Goal: Task Accomplishment & Management: Use online tool/utility

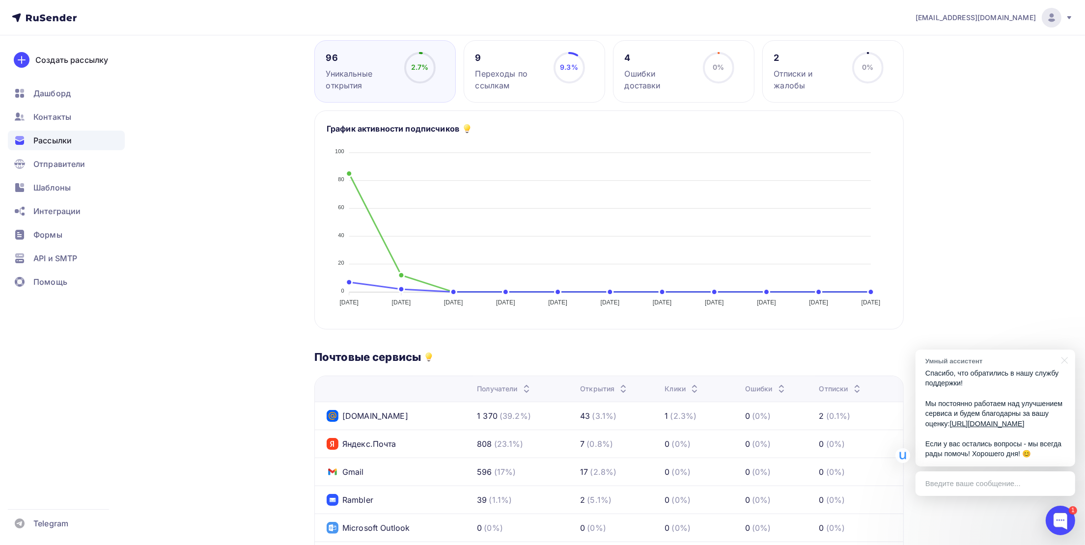
scroll to position [30, 0]
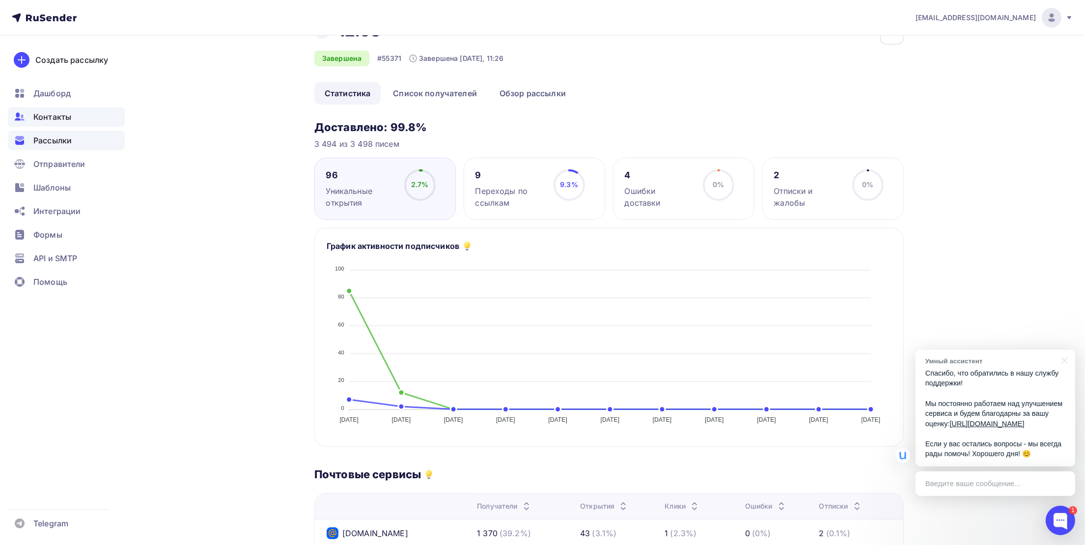
click at [55, 121] on span "Контакты" at bounding box center [52, 117] width 38 height 12
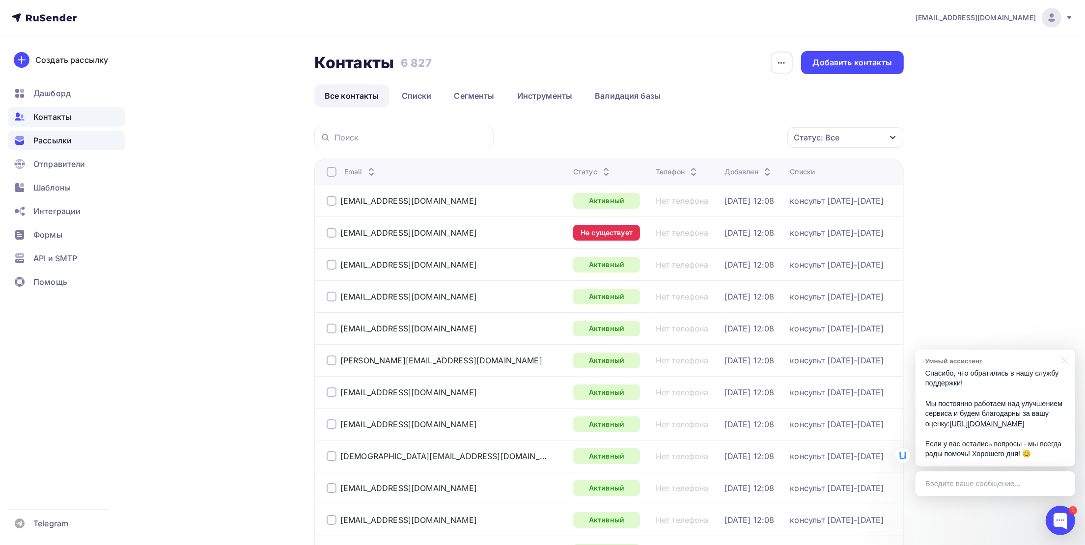
click at [54, 139] on span "Рассылки" at bounding box center [52, 141] width 38 height 12
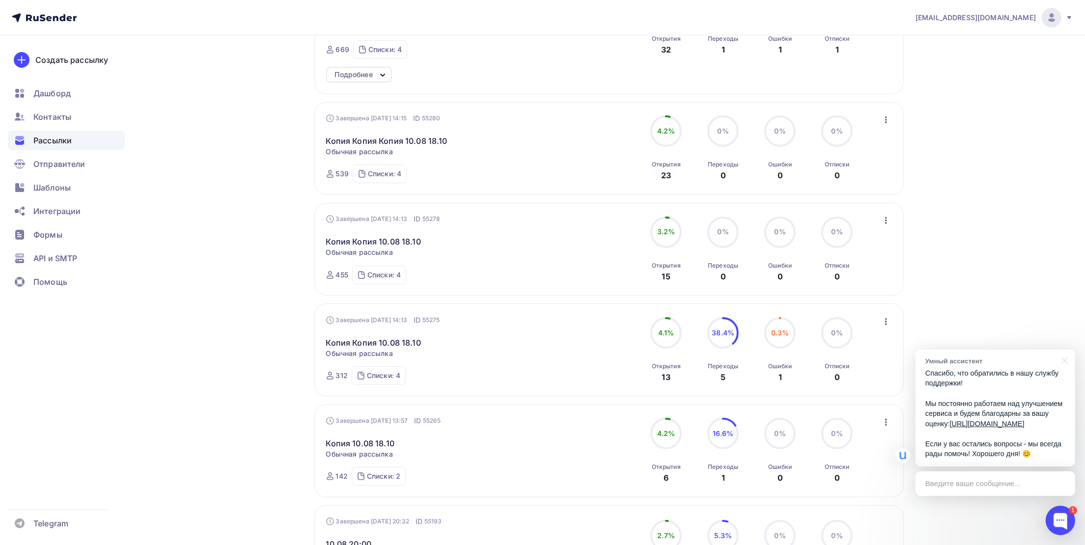
scroll to position [83, 0]
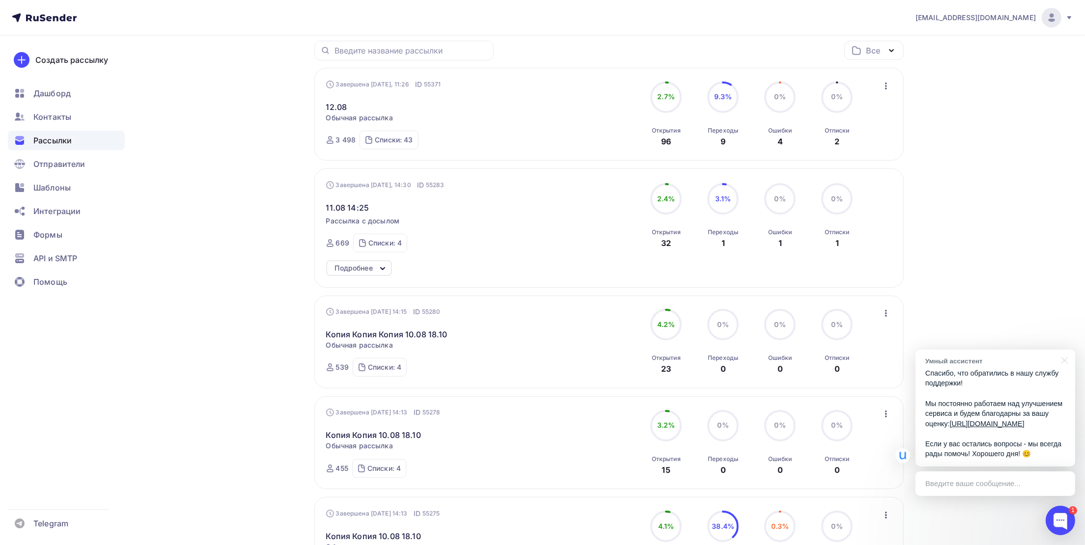
drag, startPoint x: 39, startPoint y: 145, endPoint x: 55, endPoint y: 136, distance: 18.7
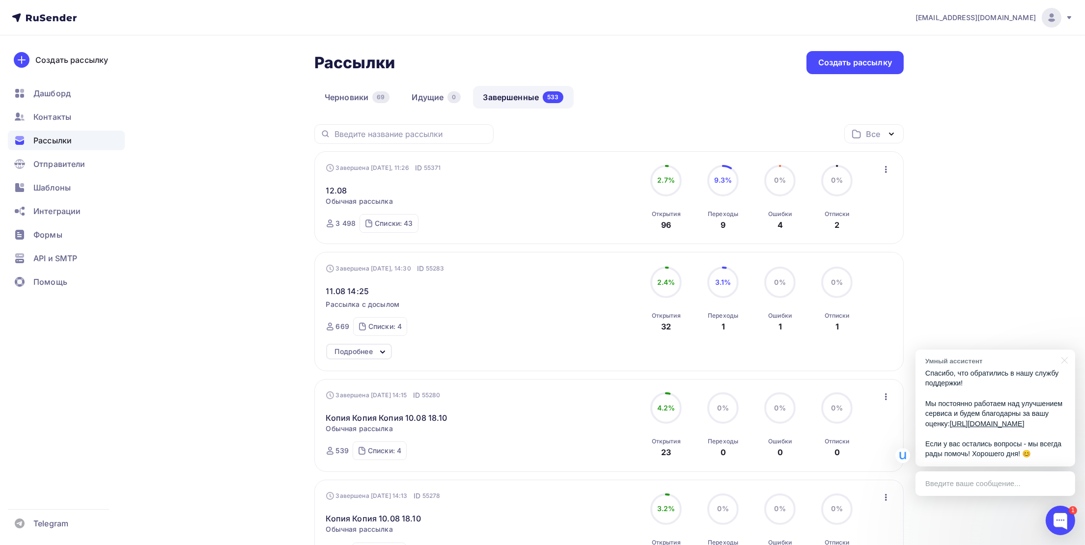
click at [886, 172] on icon "button" at bounding box center [886, 169] width 12 height 12
click at [853, 232] on div "Копировать в новую" at bounding box center [841, 235] width 101 height 12
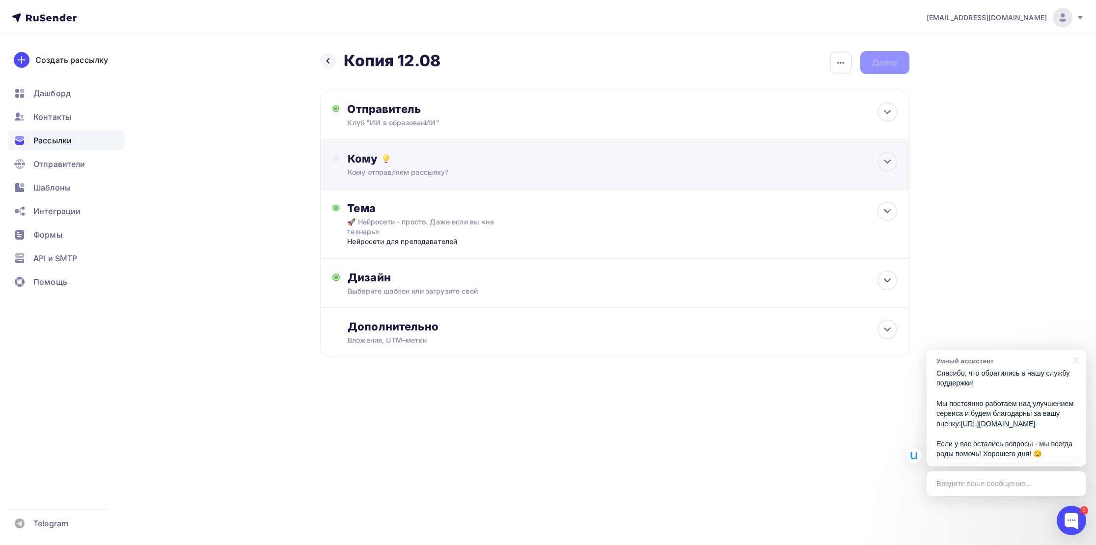
click at [443, 164] on div "Кому" at bounding box center [622, 159] width 549 height 14
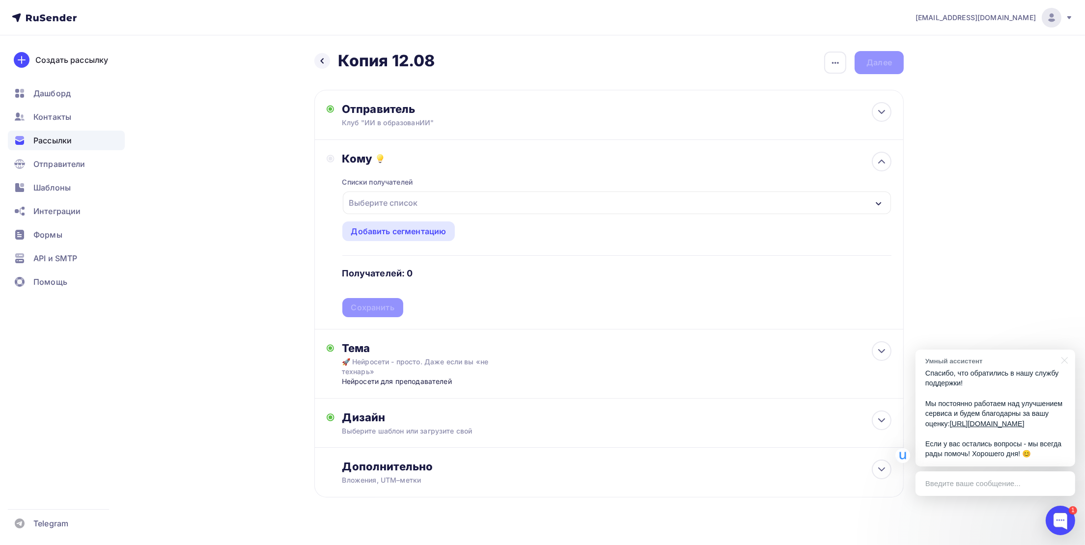
click at [392, 197] on div "Выберите список" at bounding box center [383, 203] width 77 height 18
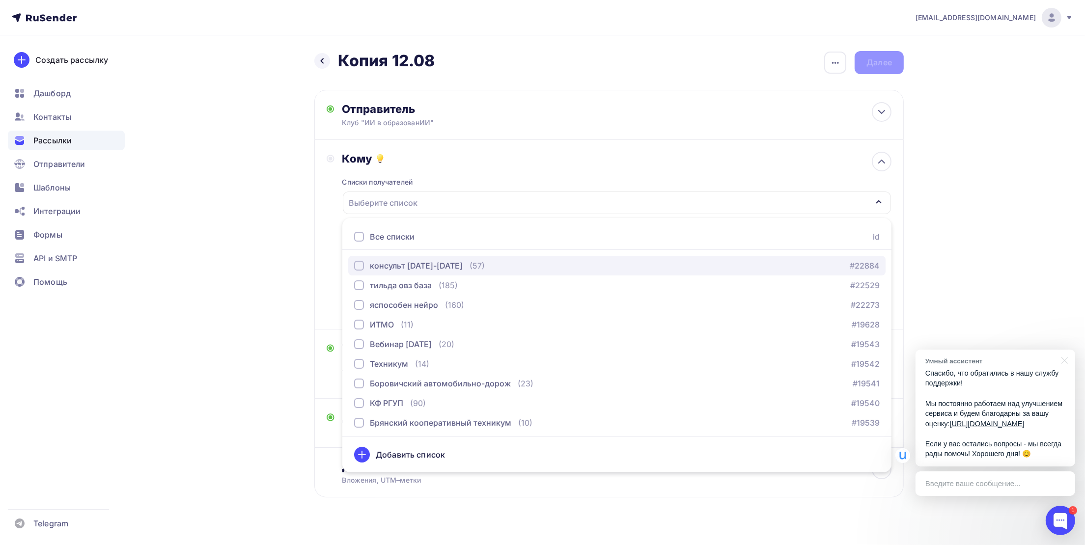
click at [360, 265] on div "button" at bounding box center [359, 266] width 10 height 10
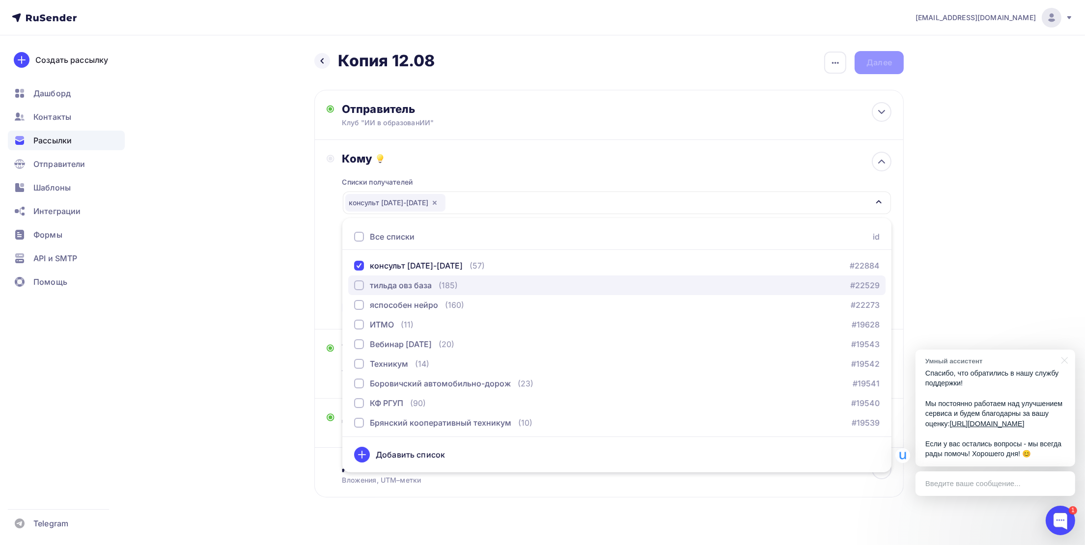
drag, startPoint x: 355, startPoint y: 282, endPoint x: 355, endPoint y: 290, distance: 7.9
click at [355, 284] on div "button" at bounding box center [359, 285] width 10 height 10
click at [357, 309] on div "button" at bounding box center [359, 305] width 10 height 10
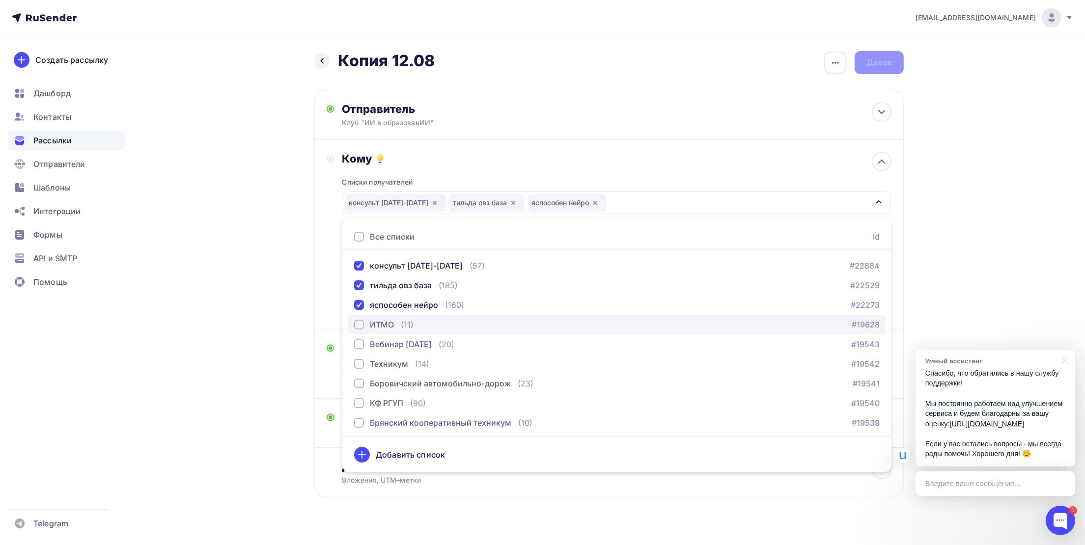
click at [362, 329] on div "button" at bounding box center [359, 325] width 10 height 10
click at [361, 241] on div at bounding box center [359, 237] width 10 height 10
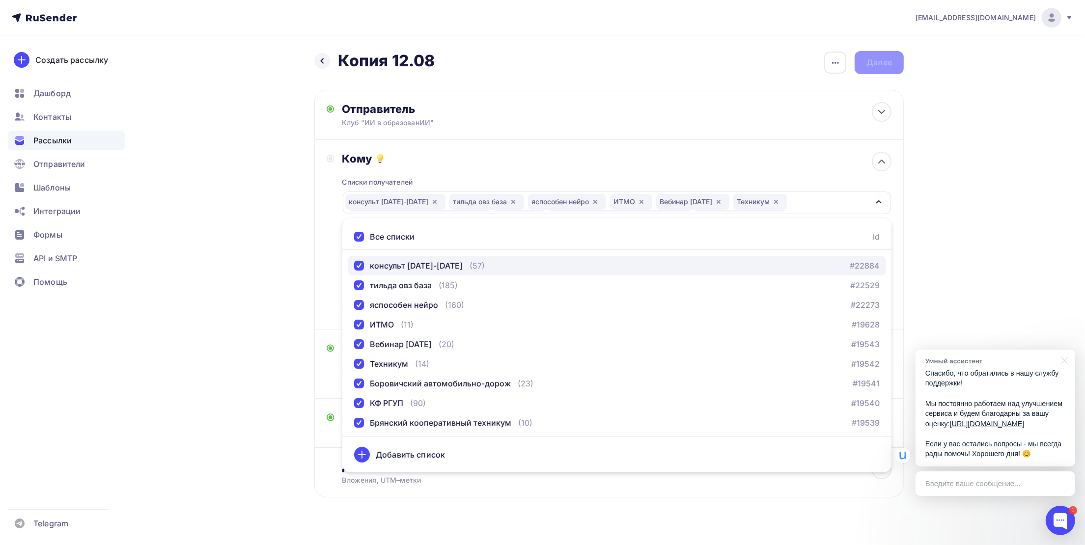
click at [360, 269] on div "button" at bounding box center [359, 266] width 10 height 10
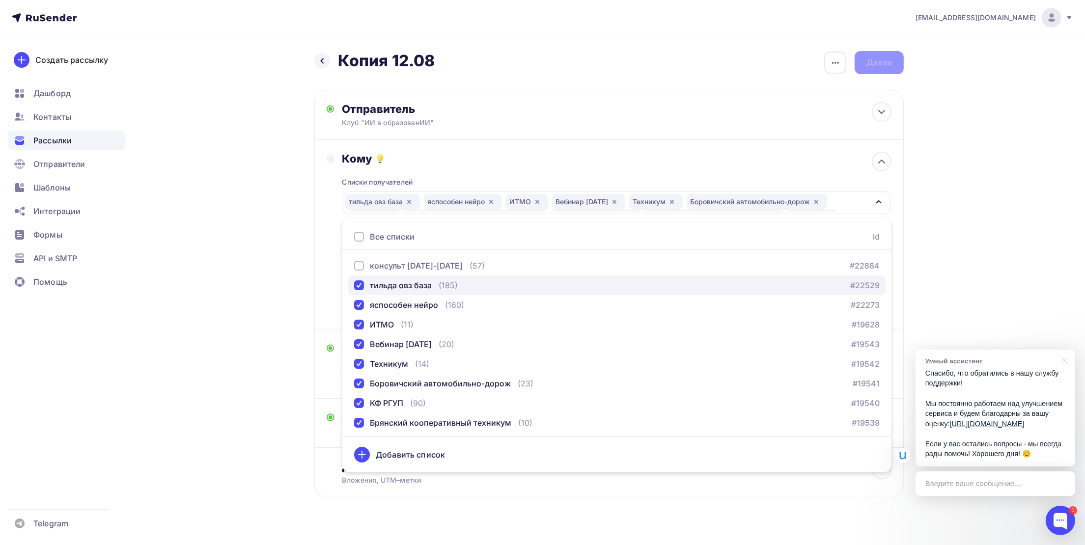
click at [354, 290] on div "button" at bounding box center [359, 285] width 10 height 10
drag, startPoint x: 357, startPoint y: 305, endPoint x: 361, endPoint y: 311, distance: 7.2
click at [360, 305] on div "button" at bounding box center [359, 305] width 10 height 10
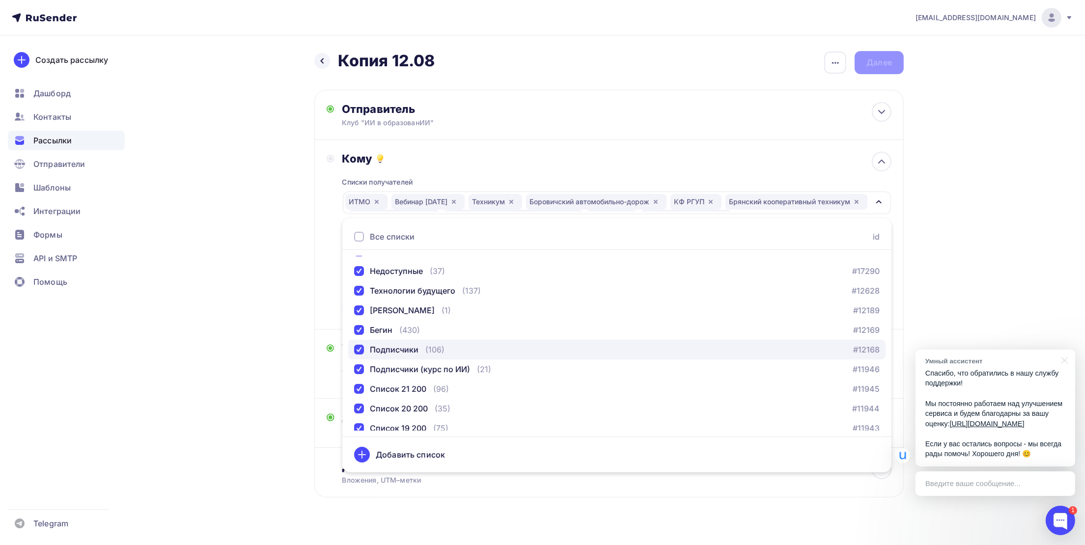
scroll to position [295, 0]
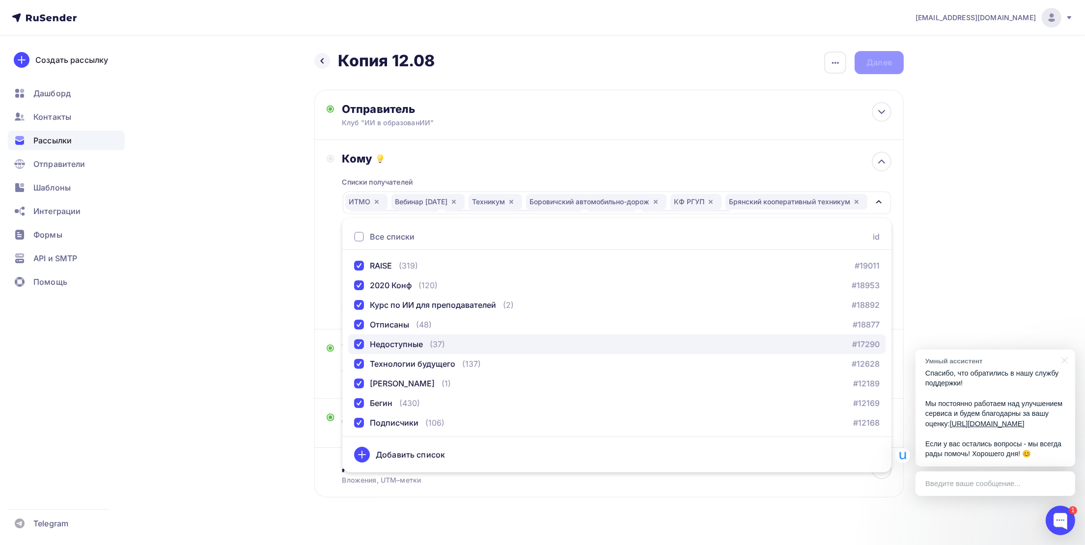
click at [366, 341] on div "Недоступные" at bounding box center [388, 344] width 69 height 12
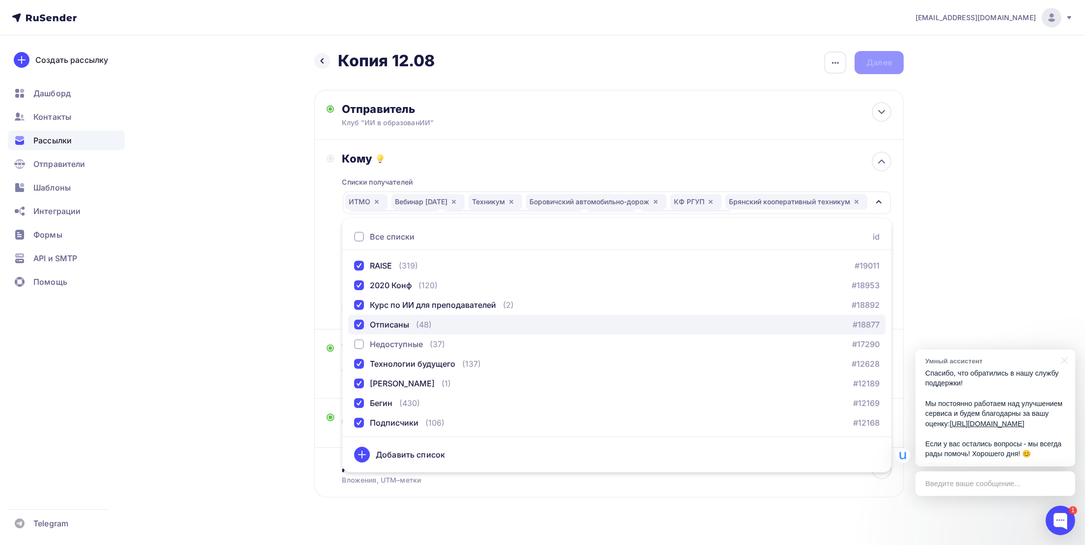
click at [363, 328] on div "button" at bounding box center [359, 325] width 10 height 10
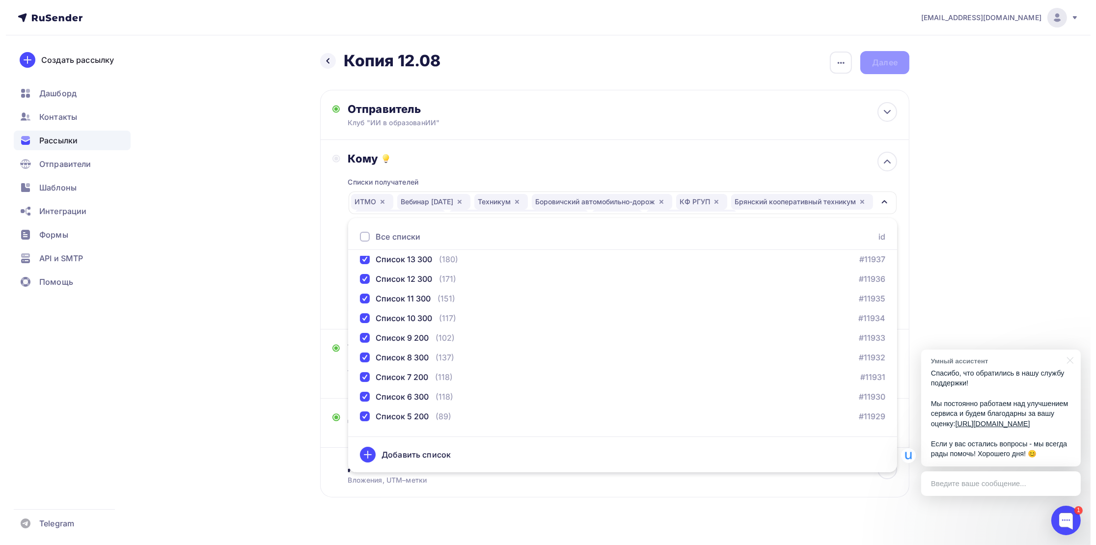
scroll to position [806, 0]
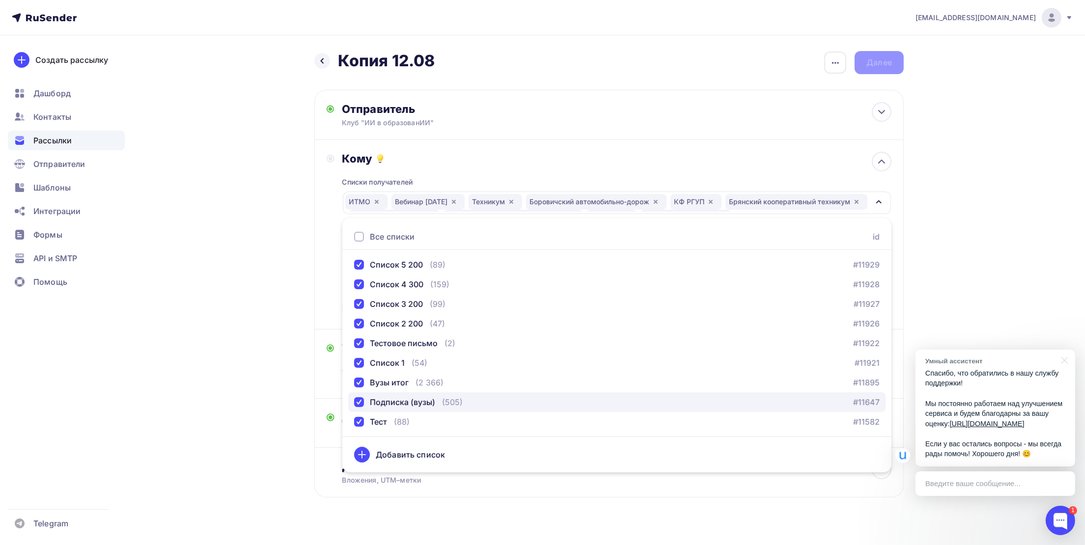
drag, startPoint x: 361, startPoint y: 404, endPoint x: 361, endPoint y: 391, distance: 12.8
click at [361, 404] on div "button" at bounding box center [359, 402] width 10 height 10
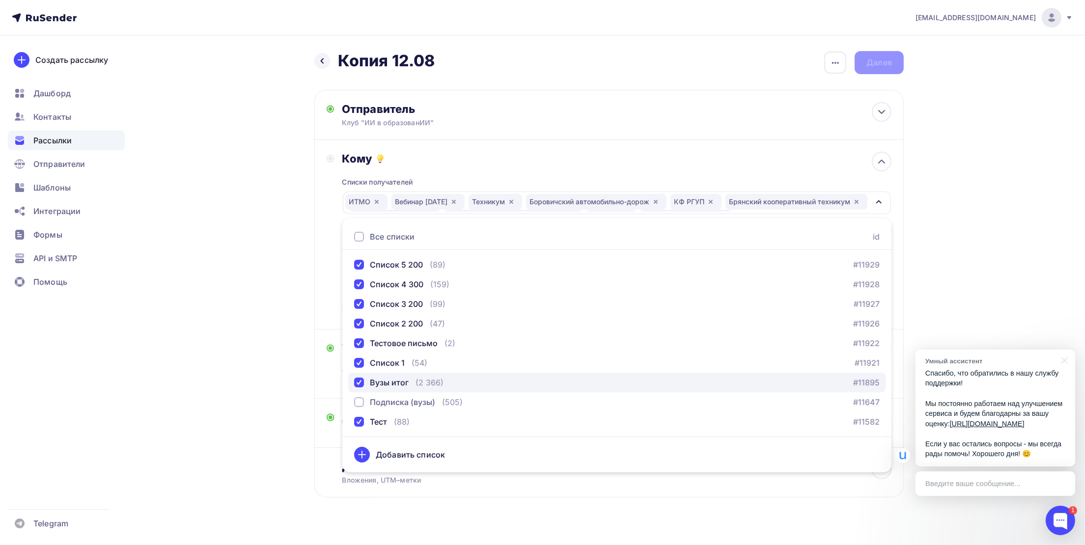
click at [359, 387] on div "Вузы итог" at bounding box center [381, 383] width 54 height 12
click at [962, 211] on div "[EMAIL_ADDRESS][DOMAIN_NAME] Аккаунт Тарифы Выйти Создать рассылку [GEOGRAPHIC_…" at bounding box center [542, 280] width 1085 height 561
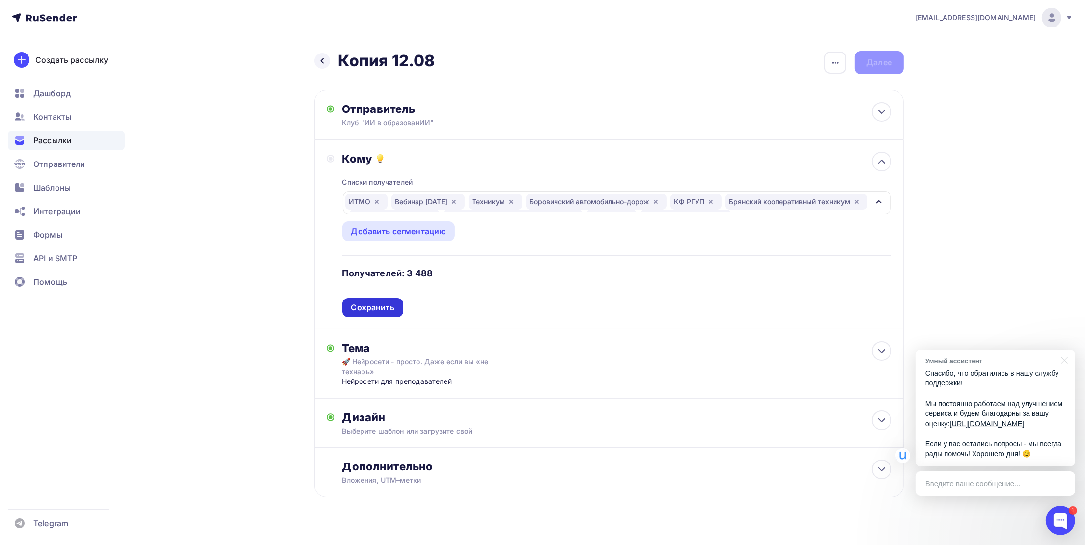
click at [381, 312] on div "Сохранить" at bounding box center [372, 307] width 43 height 11
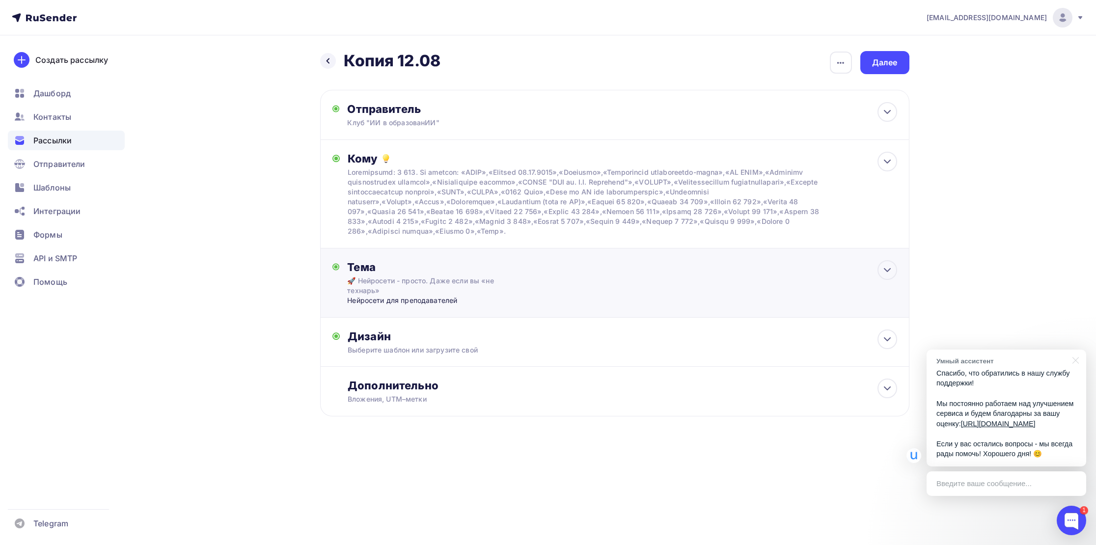
click at [391, 299] on div "Нейросети для преподавателей" at bounding box center [444, 301] width 194 height 10
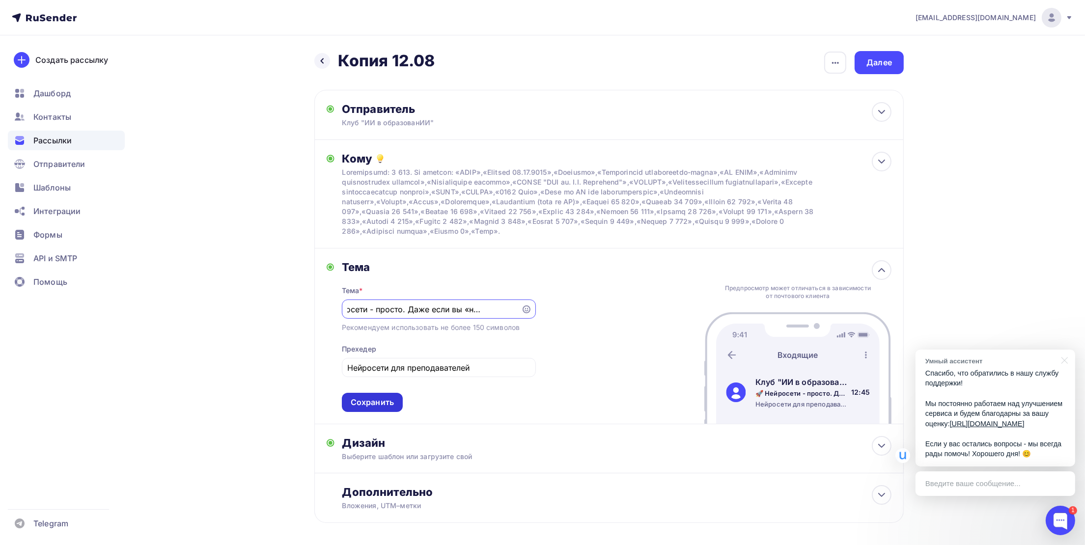
scroll to position [0, 0]
click at [370, 397] on div "Сохранить" at bounding box center [372, 402] width 43 height 11
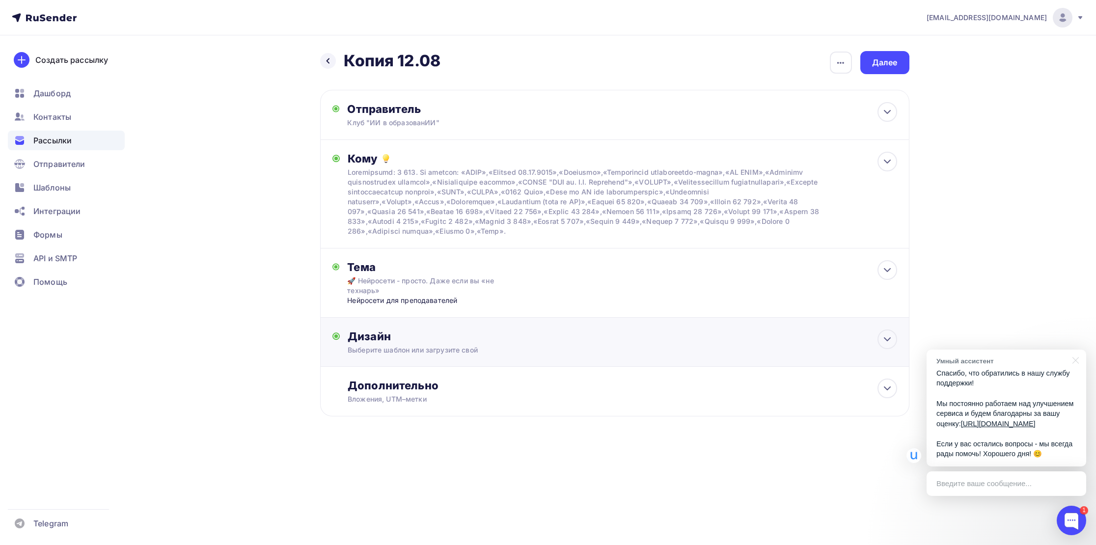
click at [397, 360] on div "Дизайн Выберите шаблон или загрузите свой Размер письма: 122 Kb Заменить шаблон…" at bounding box center [614, 347] width 565 height 37
click at [467, 434] on div "Редактировать" at bounding box center [479, 430] width 60 height 12
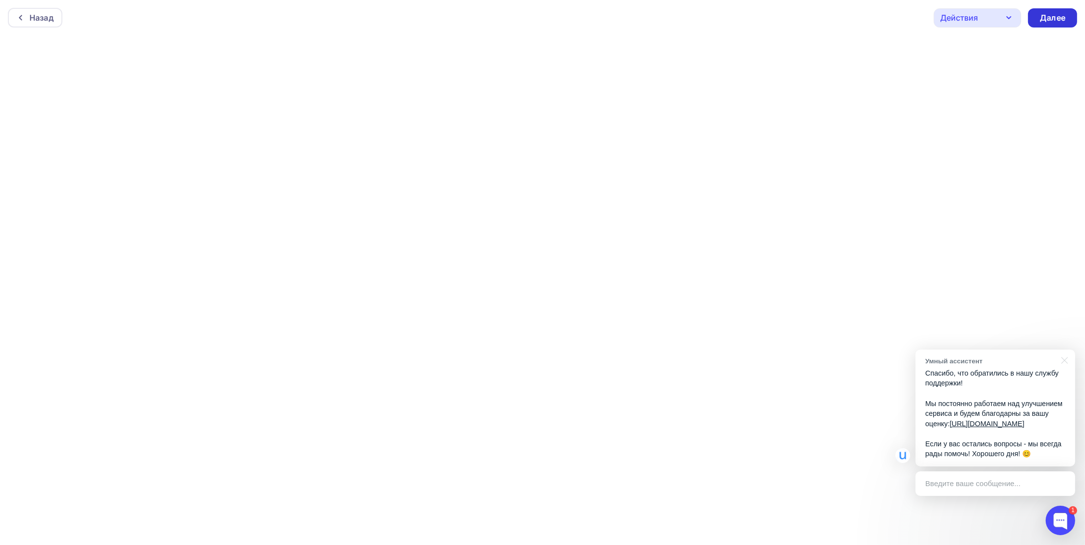
click at [1056, 21] on div "Далее" at bounding box center [1052, 17] width 26 height 11
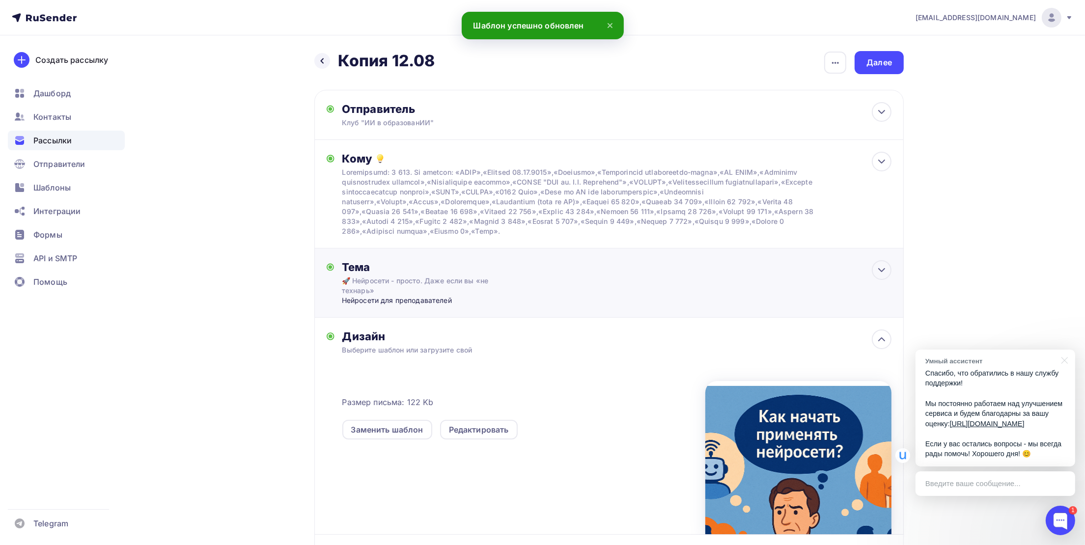
click at [409, 282] on div "🚀 Нейросети - просто. Даже если вы «не технарь»" at bounding box center [429, 286] width 175 height 20
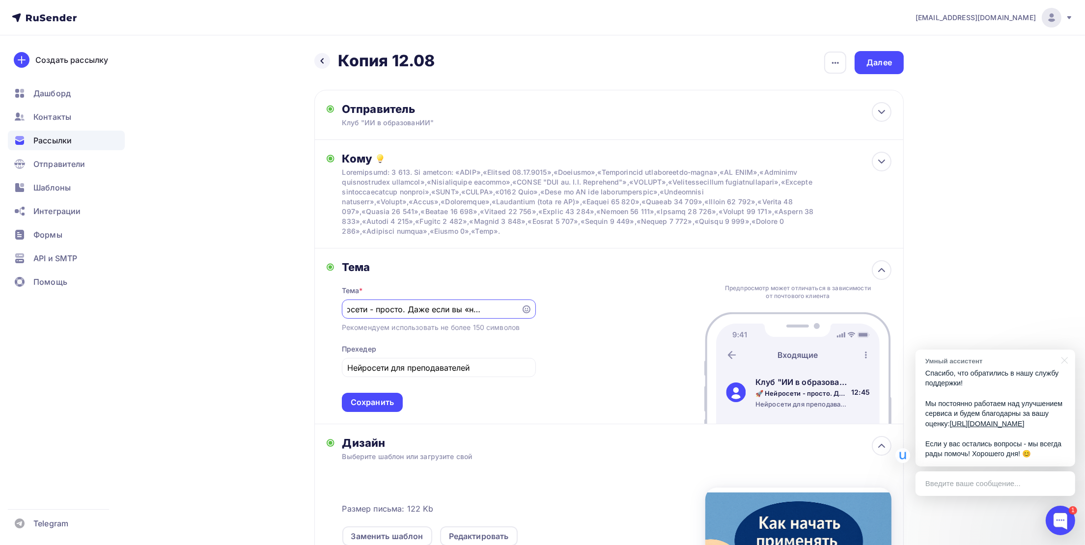
paste input "ообщество, где преподаватели учатся применять нейросети!"
type input "🚀 Сообщество, где преподаватели учатся применять нейросети!"
click at [393, 402] on div "Сохранить" at bounding box center [372, 402] width 43 height 11
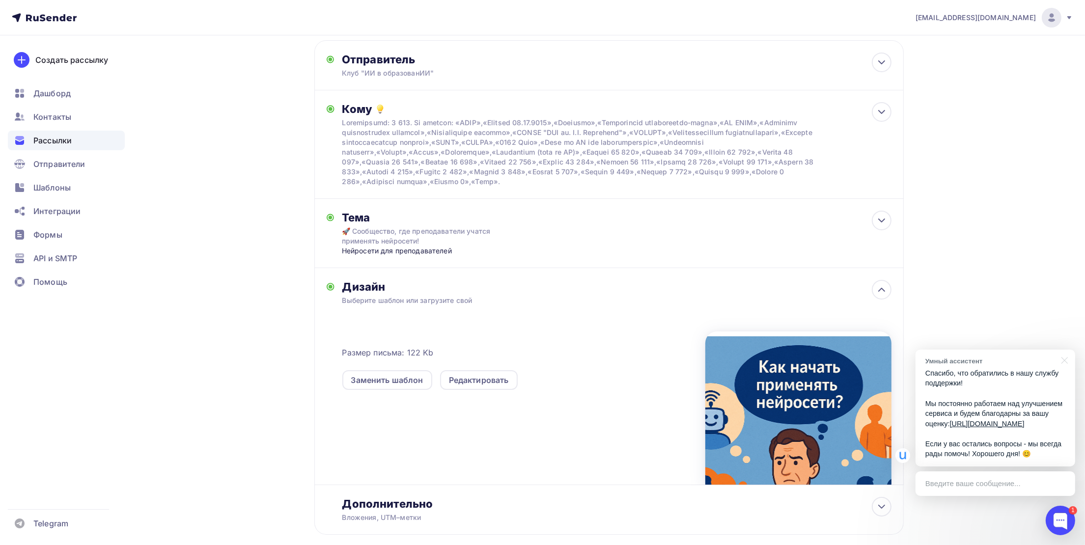
scroll to position [0, 0]
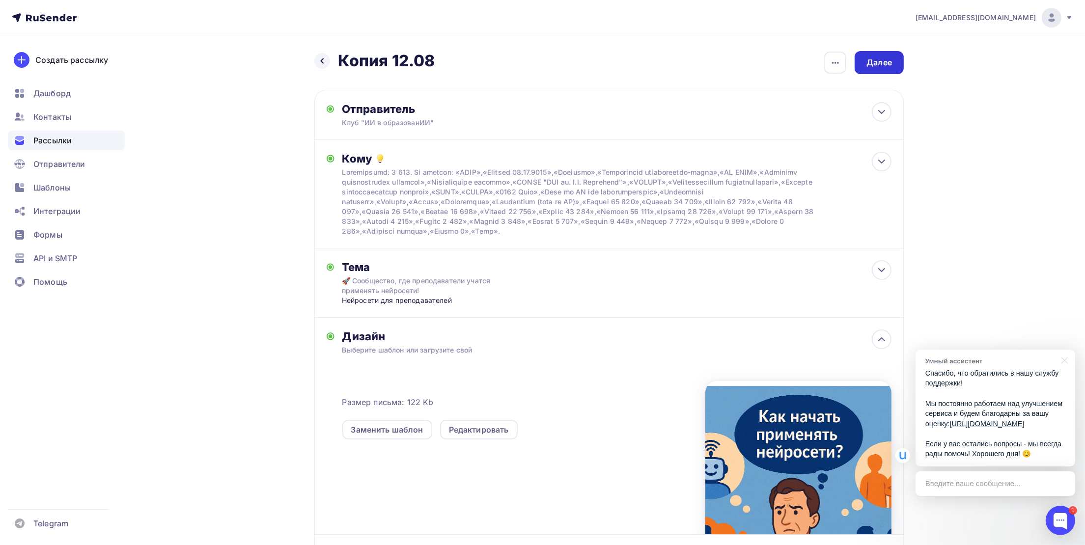
click at [892, 61] on div "Далее" at bounding box center [878, 62] width 49 height 23
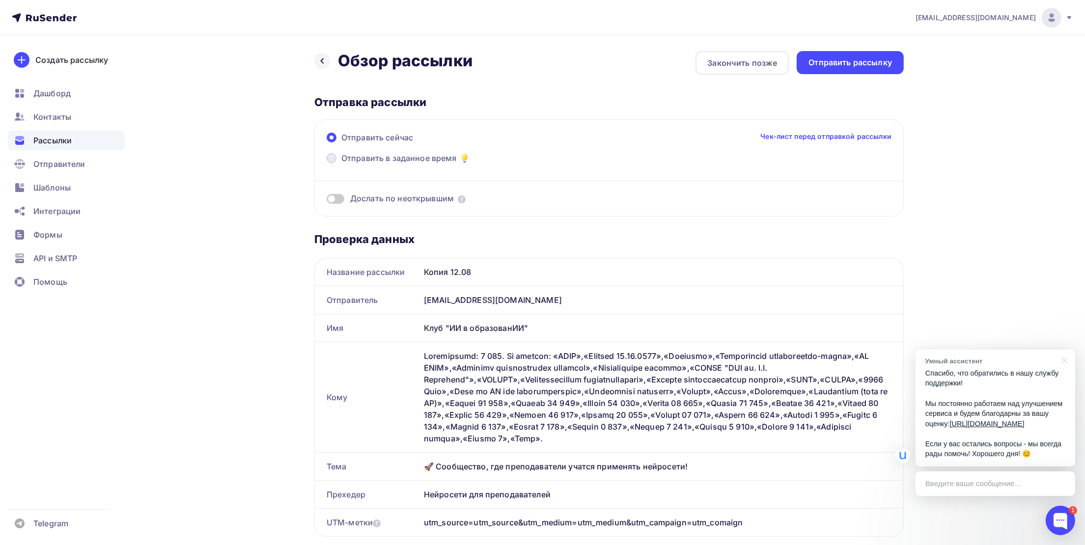
click at [387, 157] on span "Отправить в заданное время" at bounding box center [398, 158] width 115 height 12
click at [341, 164] on input "Отправить в заданное время" at bounding box center [341, 164] width 0 height 0
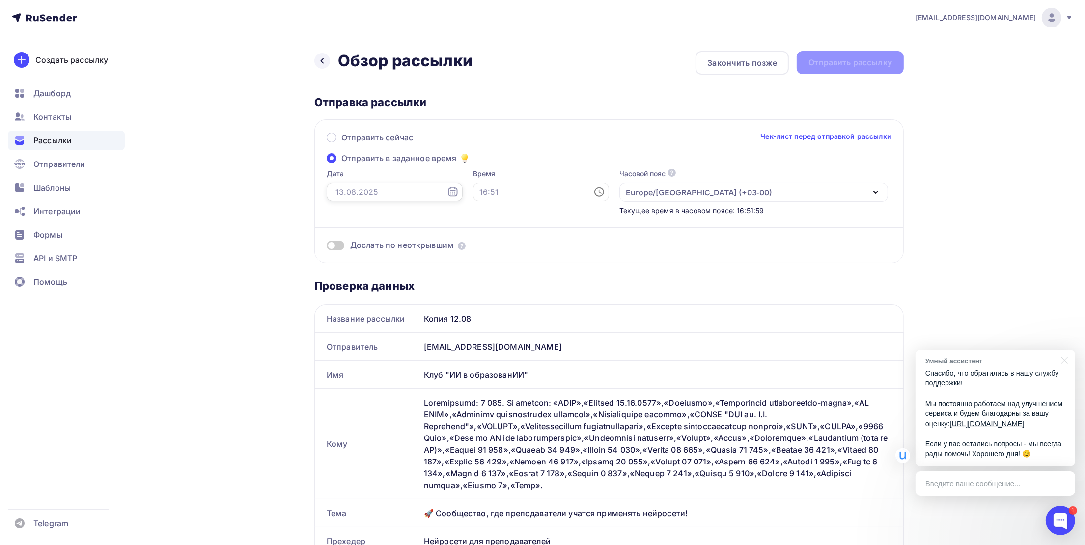
click at [356, 192] on input "text" at bounding box center [395, 192] width 136 height 19
click at [375, 276] on div "13" at bounding box center [372, 276] width 16 height 9
type input "[DATE]"
click at [475, 186] on input "text" at bounding box center [541, 192] width 136 height 19
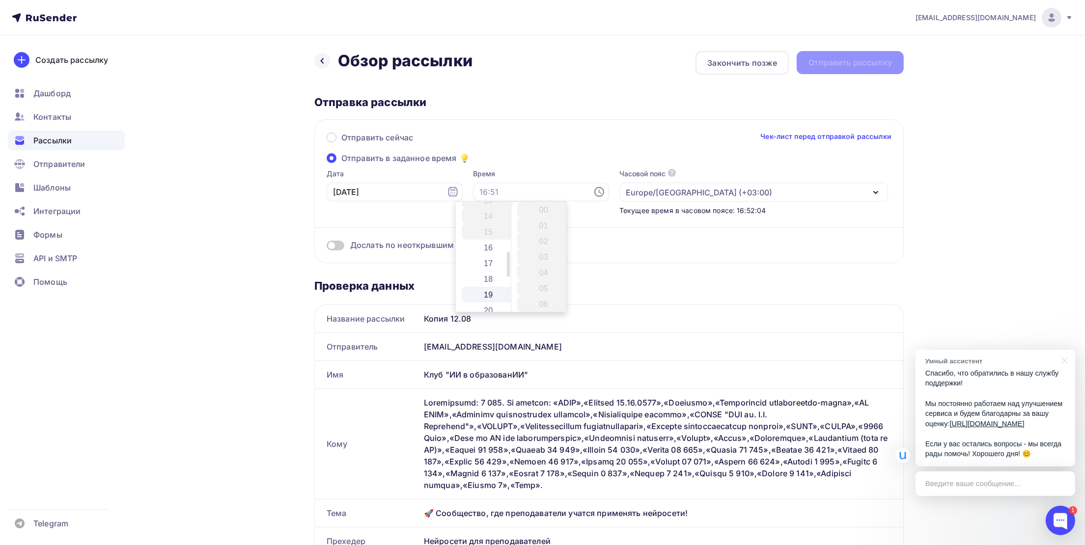
click at [485, 291] on li "19" at bounding box center [489, 295] width 54 height 16
drag, startPoint x: 542, startPoint y: 243, endPoint x: 543, endPoint y: 231, distance: 11.9
click at [539, 240] on li "30" at bounding box center [544, 240] width 54 height 16
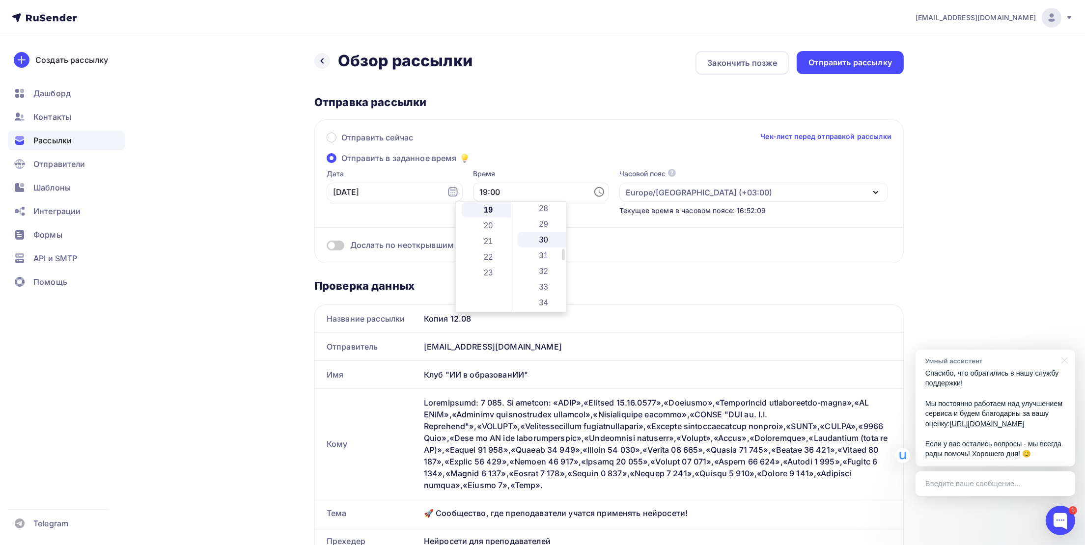
type input "19:30"
click at [585, 119] on div "Отправить сейчас Чек-лист перед отправкой рассылки Отправить в заданное время Д…" at bounding box center [608, 191] width 589 height 144
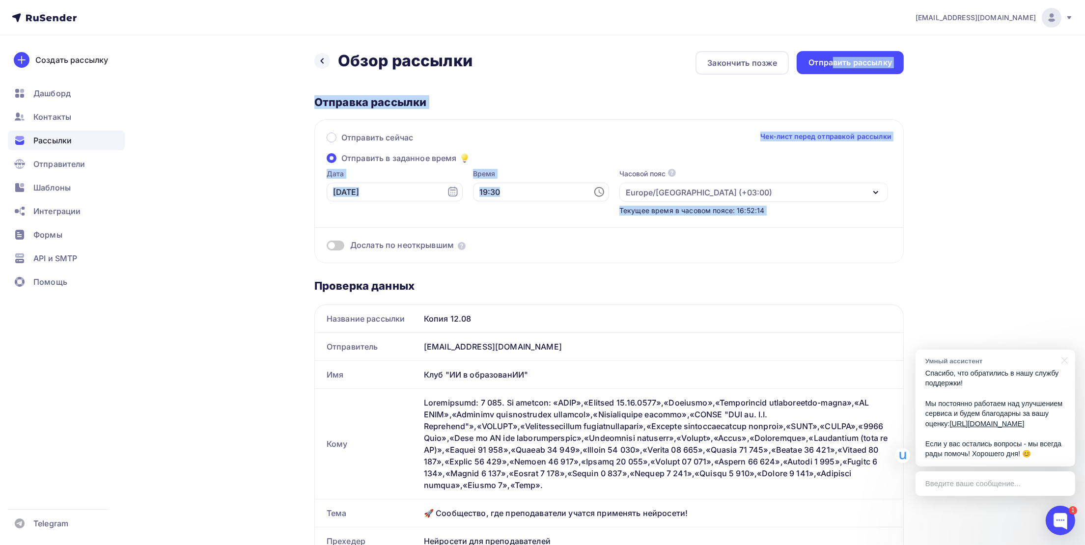
drag, startPoint x: 830, startPoint y: 58, endPoint x: 360, endPoint y: 255, distance: 509.9
click at [343, 244] on span at bounding box center [336, 246] width 18 height 10
click at [327, 247] on input "checkbox" at bounding box center [327, 247] width 0 height 0
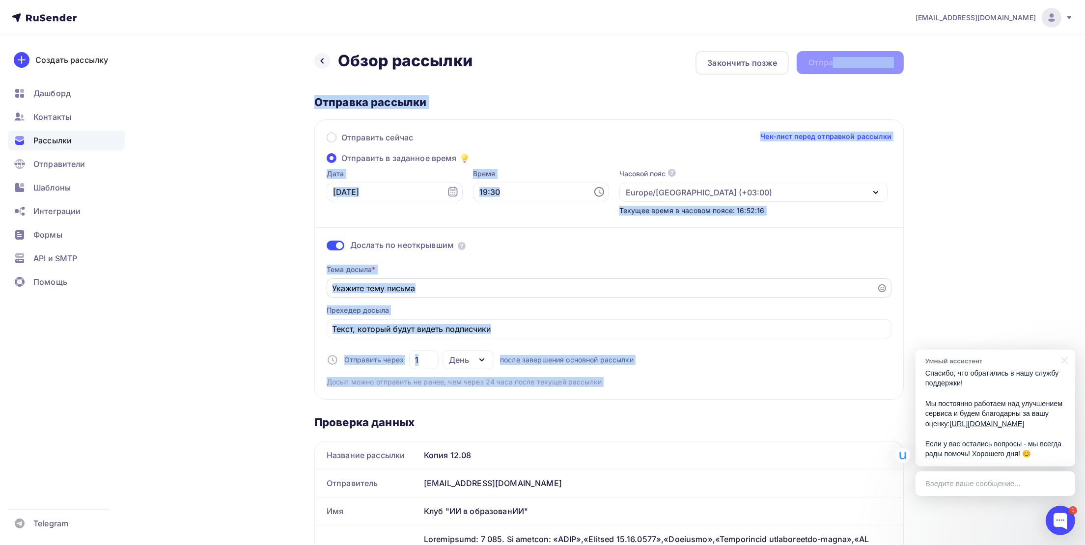
click at [504, 290] on input "Отправить в заданное время" at bounding box center [601, 288] width 539 height 12
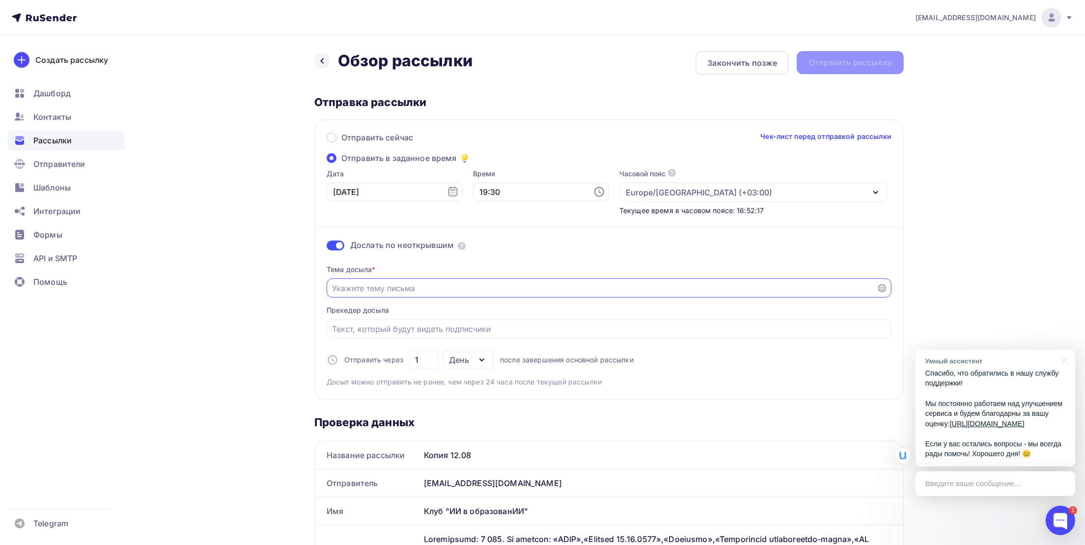
drag, startPoint x: 429, startPoint y: 290, endPoint x: 331, endPoint y: 296, distance: 98.4
click at [331, 296] on div at bounding box center [609, 287] width 565 height 19
type input "Приглашение в сообщество преподавателей"
click at [385, 318] on div "Тема досыла * Приглашение в сообщество преподавателей Прехедер досыла Отправить…" at bounding box center [609, 322] width 565 height 130
click at [382, 327] on input "Отправить в заданное время" at bounding box center [608, 329] width 553 height 12
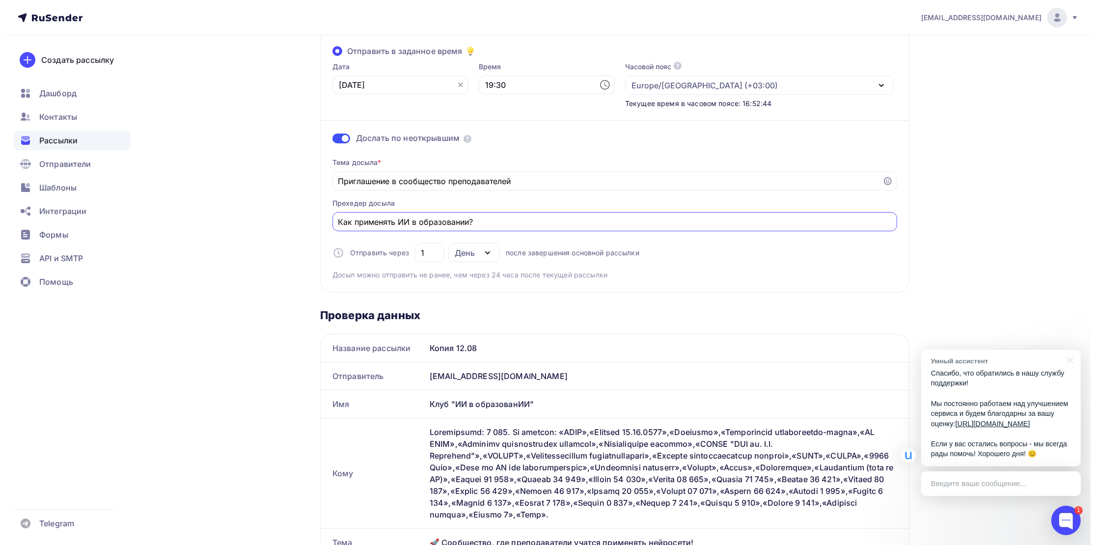
scroll to position [0, 0]
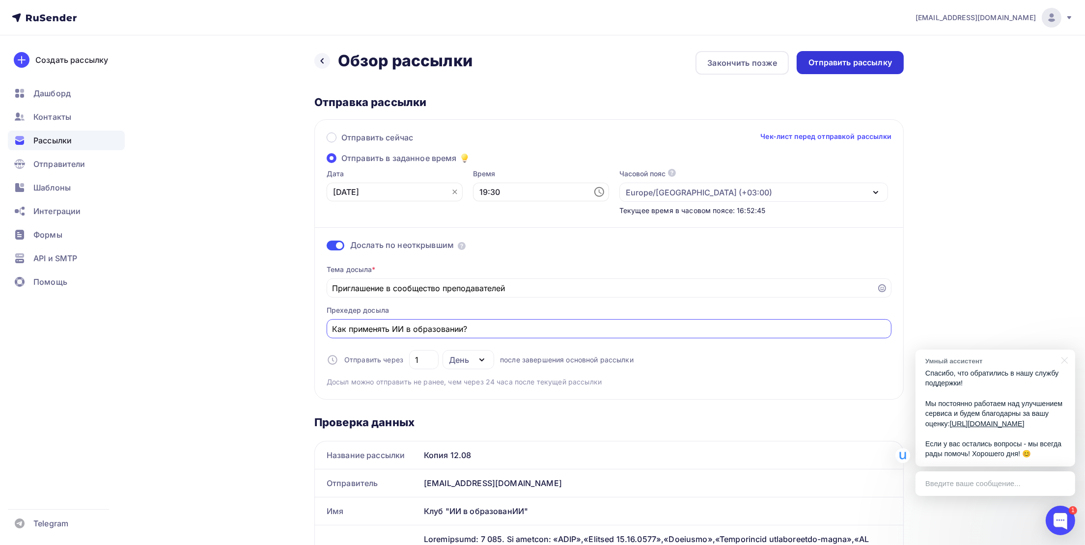
type input "Как применять ИИ в образовании?"
click at [836, 69] on div "Отправить рассылку" at bounding box center [849, 62] width 107 height 23
